Goal: Information Seeking & Learning: Learn about a topic

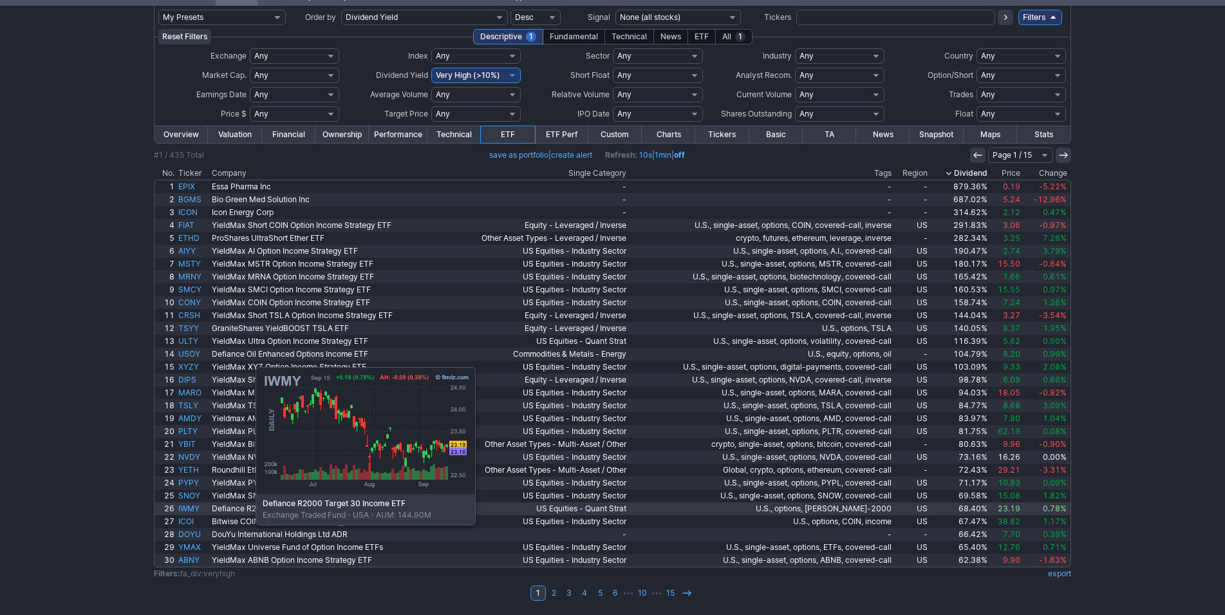
click at [190, 508] on link "IWMY" at bounding box center [192, 508] width 33 height 13
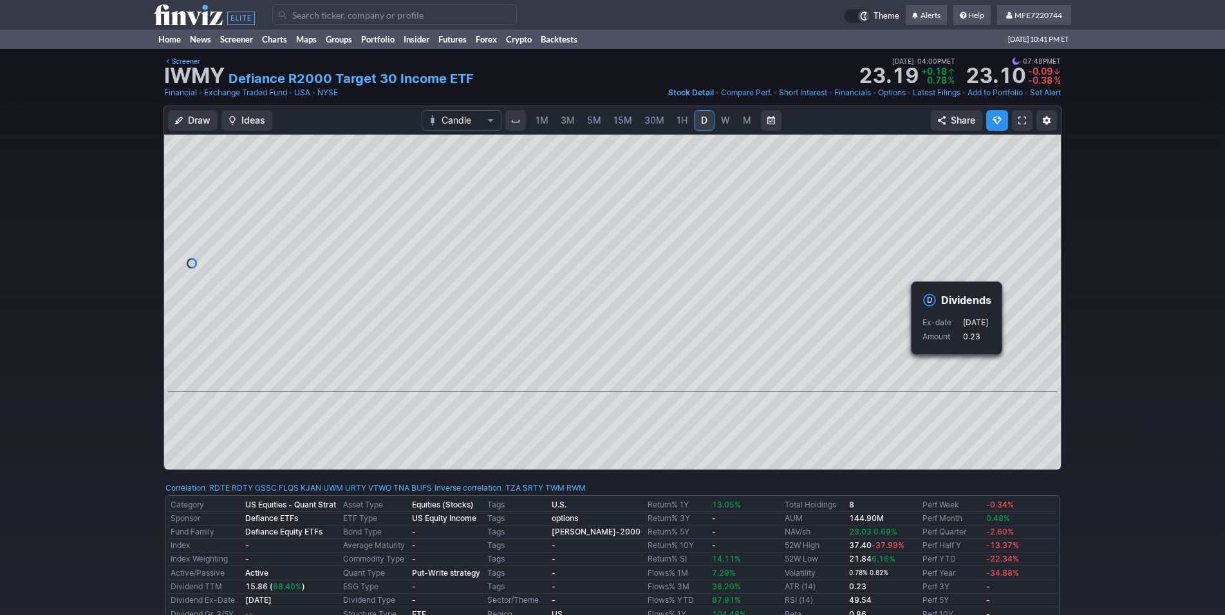
click at [1121, 421] on div "Draw Ideas Candle 1M 3M 5M 15M 30M 1H D W M Share" at bounding box center [612, 293] width 1225 height 375
click at [1126, 414] on div "Draw Ideas Candle 1M 3M 5M 15M 30M 1H D W M Share" at bounding box center [612, 293] width 1225 height 375
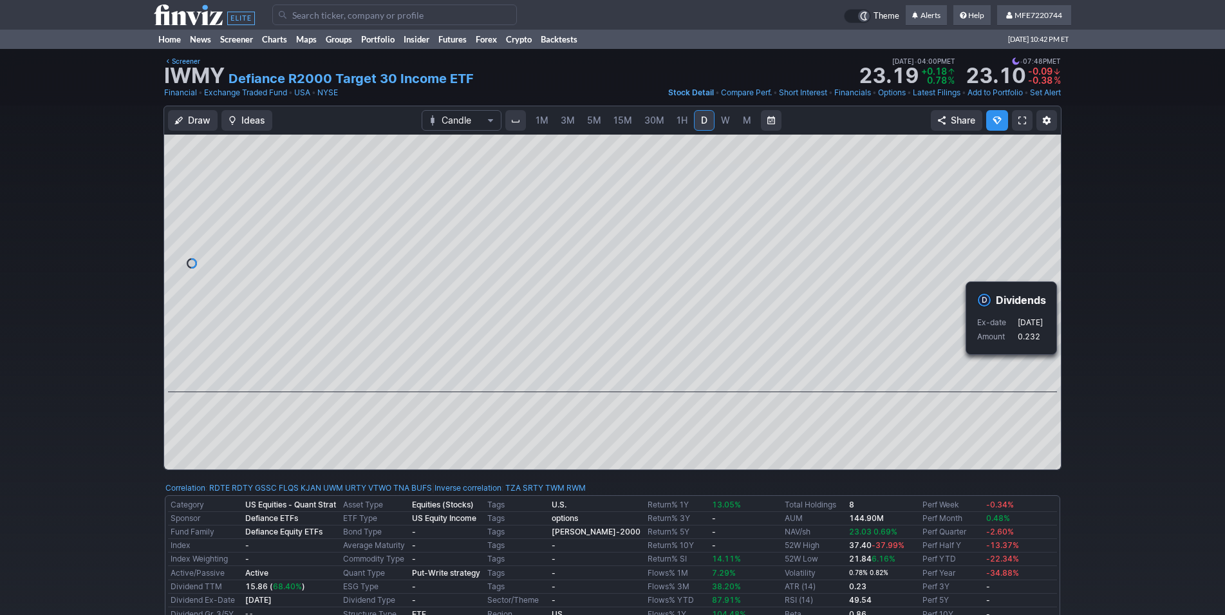
click at [1152, 392] on div "Draw Ideas Candle 1M 3M 5M 15M 30M 1H D W M Share" at bounding box center [612, 293] width 1225 height 375
click at [1163, 441] on div "Draw Ideas Candle 1M 3M 5M 15M 30M 1H D W M Share" at bounding box center [612, 293] width 1225 height 375
click at [1122, 389] on div "Draw Ideas Candle 1M 3M 5M 15M 30M 1H D W M Share" at bounding box center [612, 293] width 1225 height 375
